Goal: Obtain resource: Obtain resource

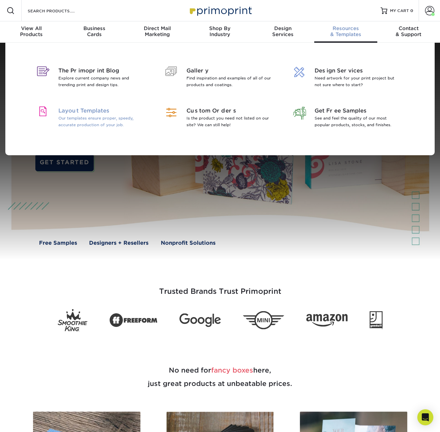
click at [109, 106] on div "Layout Templates Our templates ensure proper, speedy, accurate production of yo…" at bounding box center [89, 119] width 122 height 40
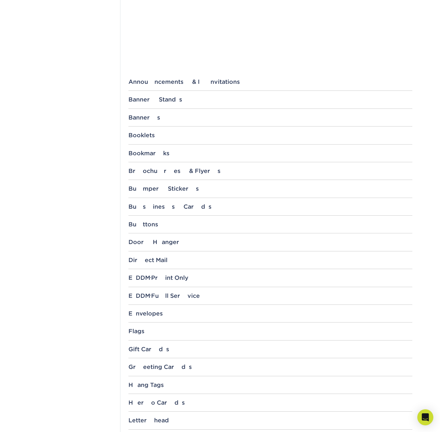
scroll to position [212, 0]
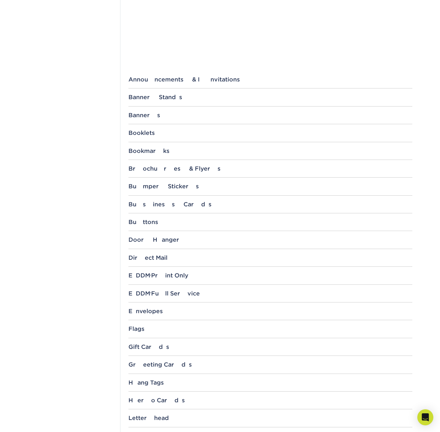
click at [151, 252] on div "File Templates Using Primoprint "Certified Templates" ensures proper, speedy, a…" at bounding box center [270, 280] width 300 height 840
click at [153, 257] on div "Direct Mail" at bounding box center [270, 257] width 284 height 7
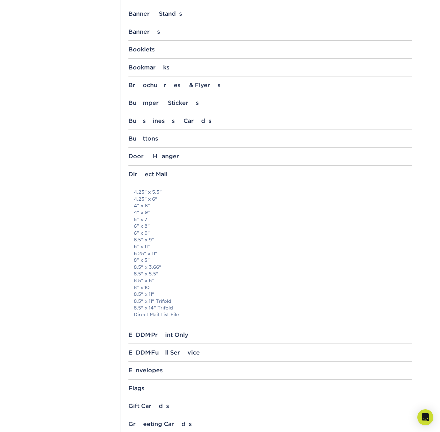
scroll to position [328, 0]
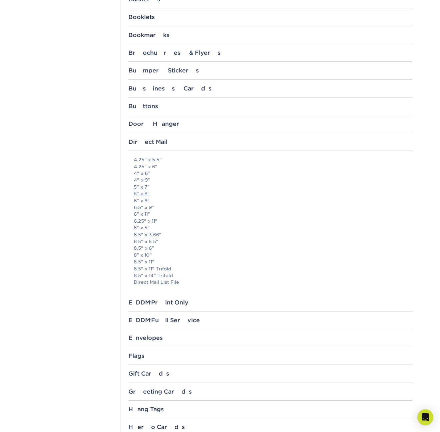
click at [141, 194] on link "6" x 8"" at bounding box center [142, 193] width 16 height 5
click at [144, 226] on link "8" x 5"" at bounding box center [142, 227] width 16 height 5
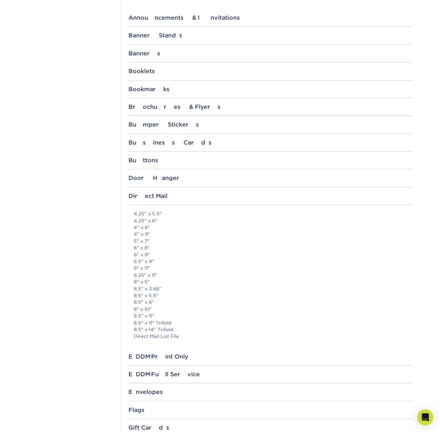
scroll to position [99, 0]
